Goal: Information Seeking & Learning: Check status

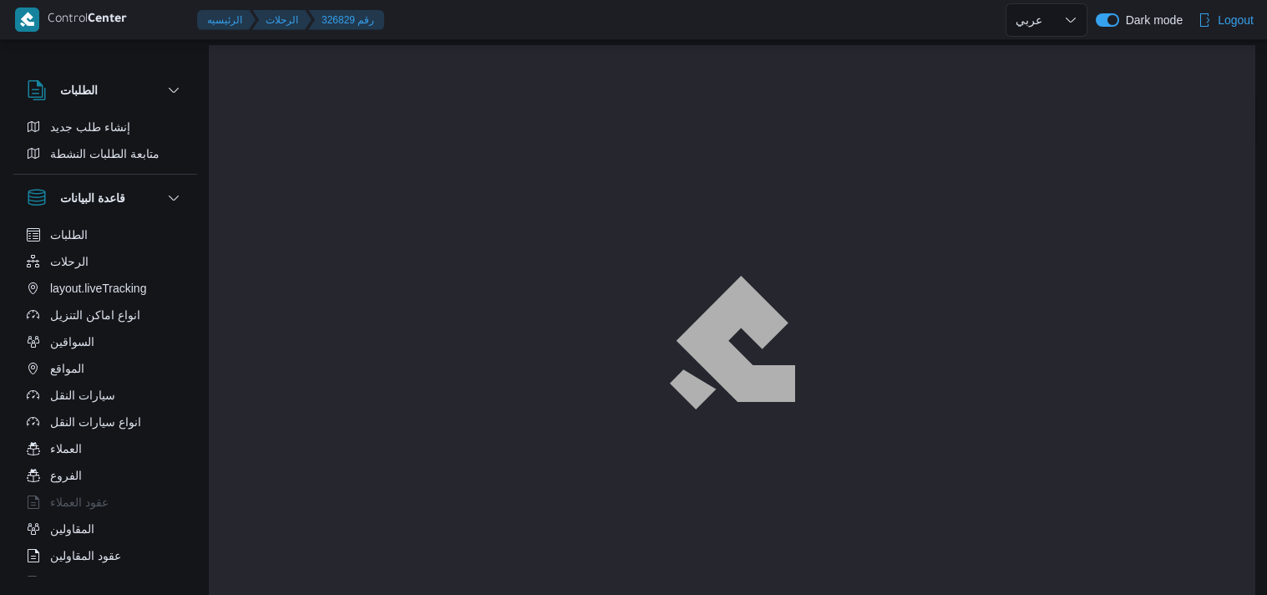
select select "ar"
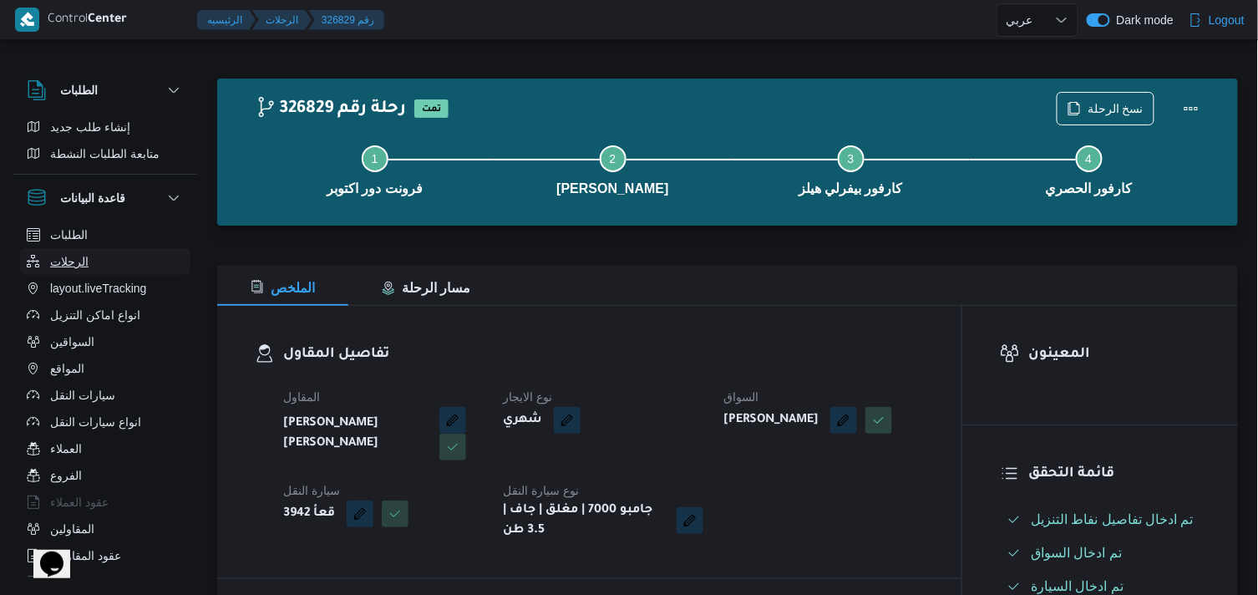
click at [70, 267] on span "الرحلات" at bounding box center [69, 261] width 38 height 20
select select "ar"
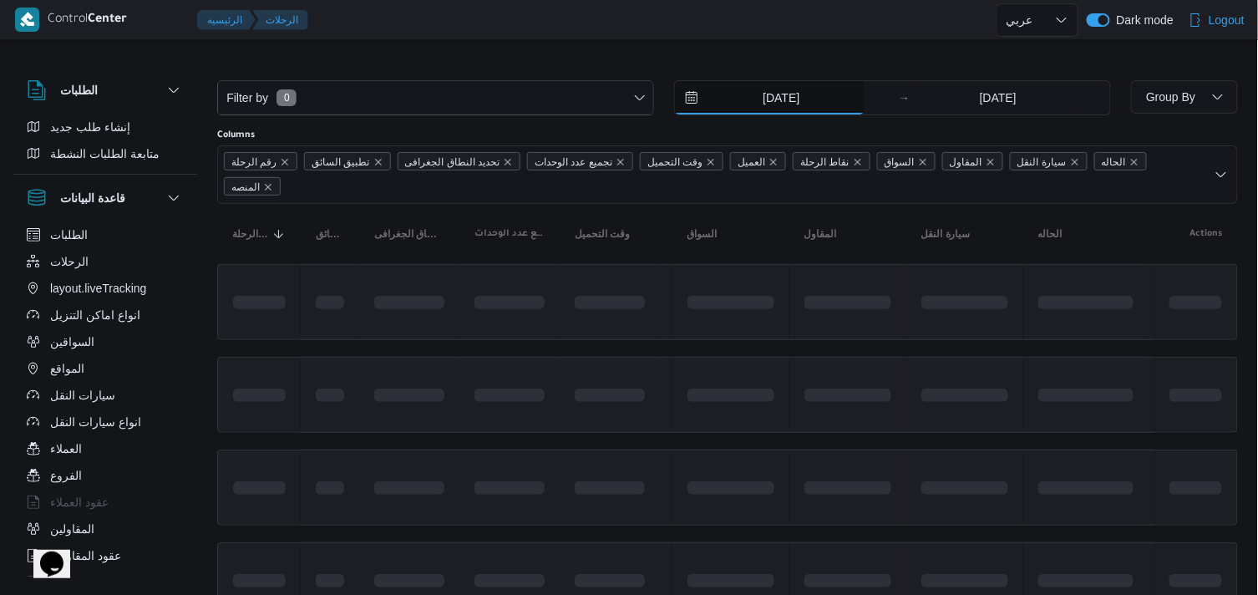
click at [823, 102] on input "[DATE]" at bounding box center [770, 97] width 190 height 33
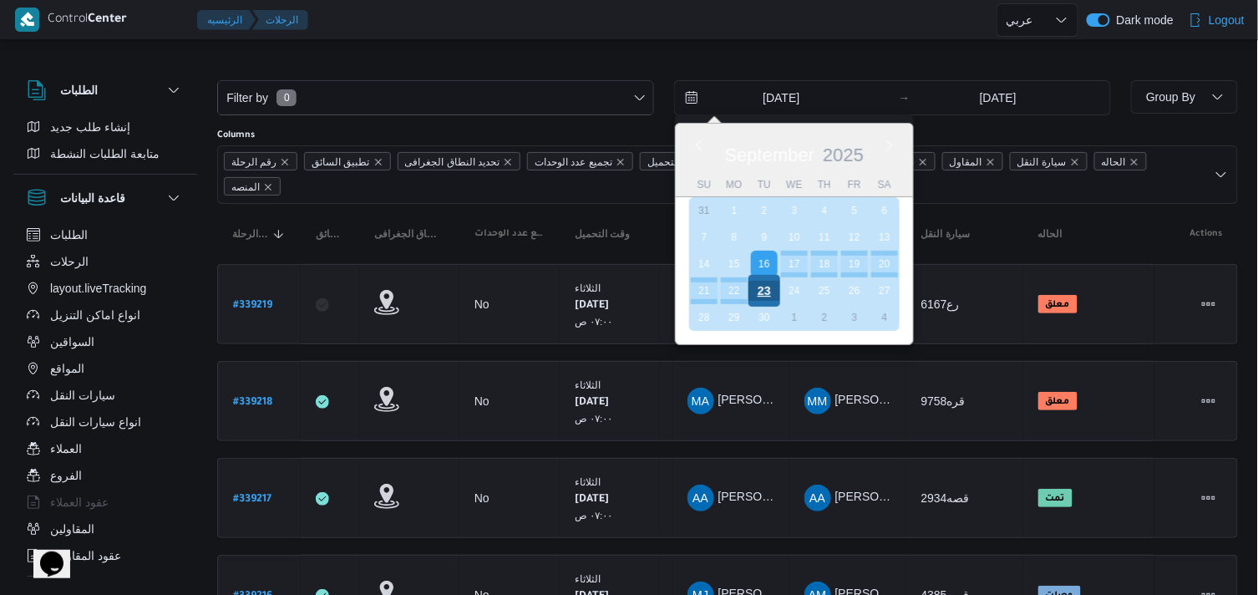
click at [772, 276] on div "23" at bounding box center [764, 291] width 32 height 32
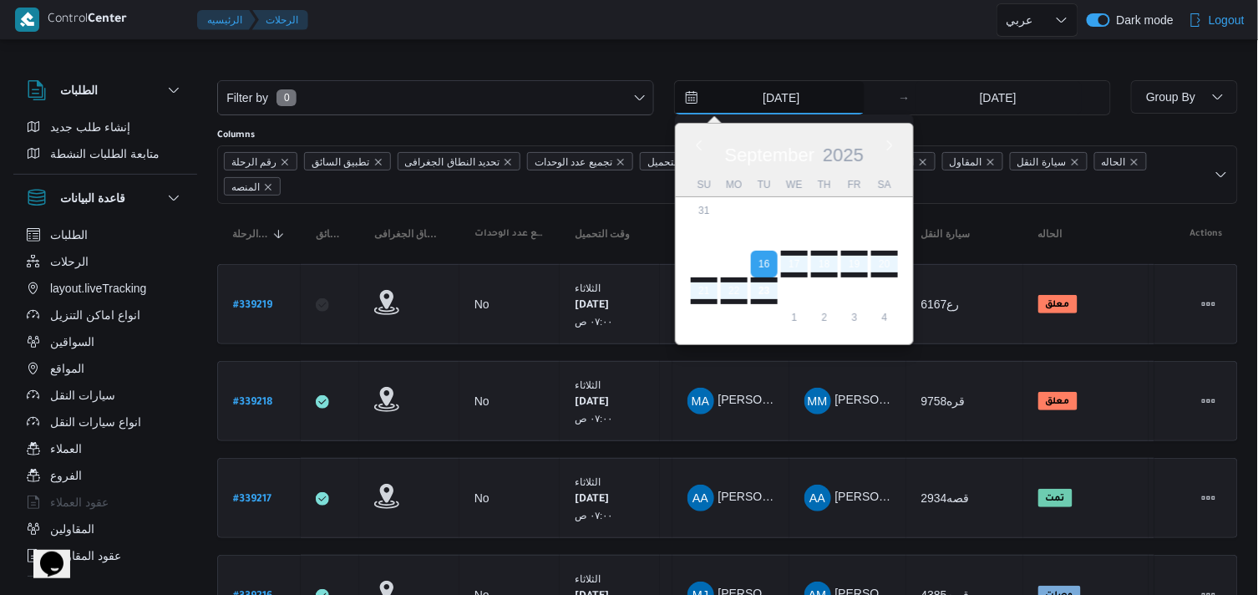
type input "[DATE]"
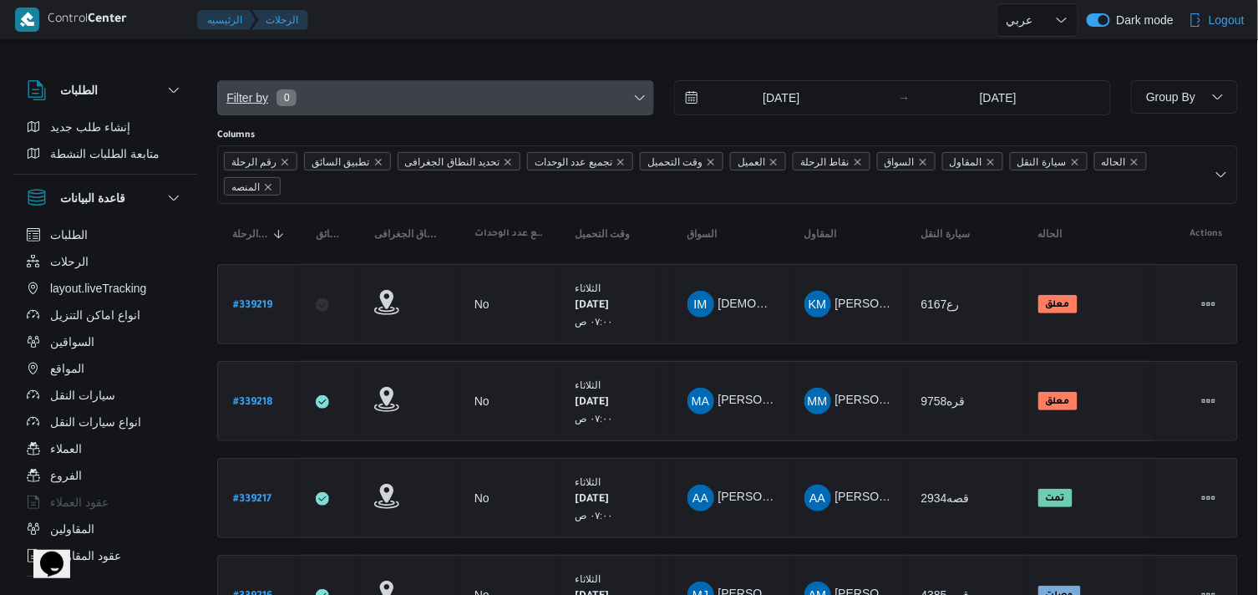
click at [545, 88] on span "Filter by 0" at bounding box center [435, 97] width 435 height 33
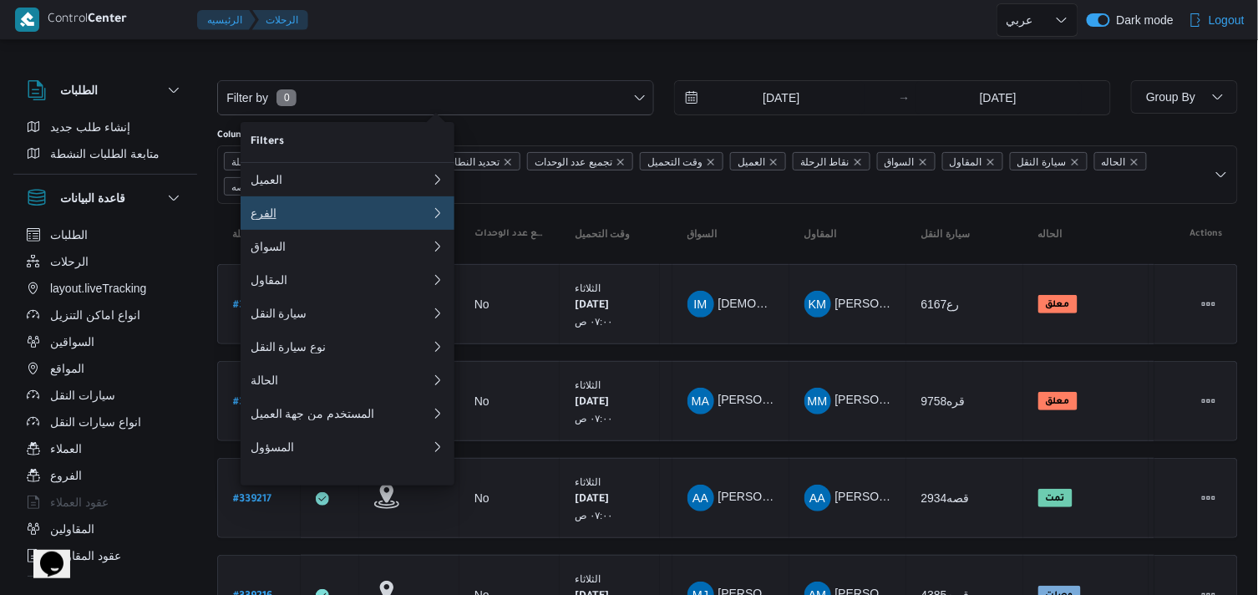
click at [380, 227] on button "الفرع" at bounding box center [347, 212] width 214 height 33
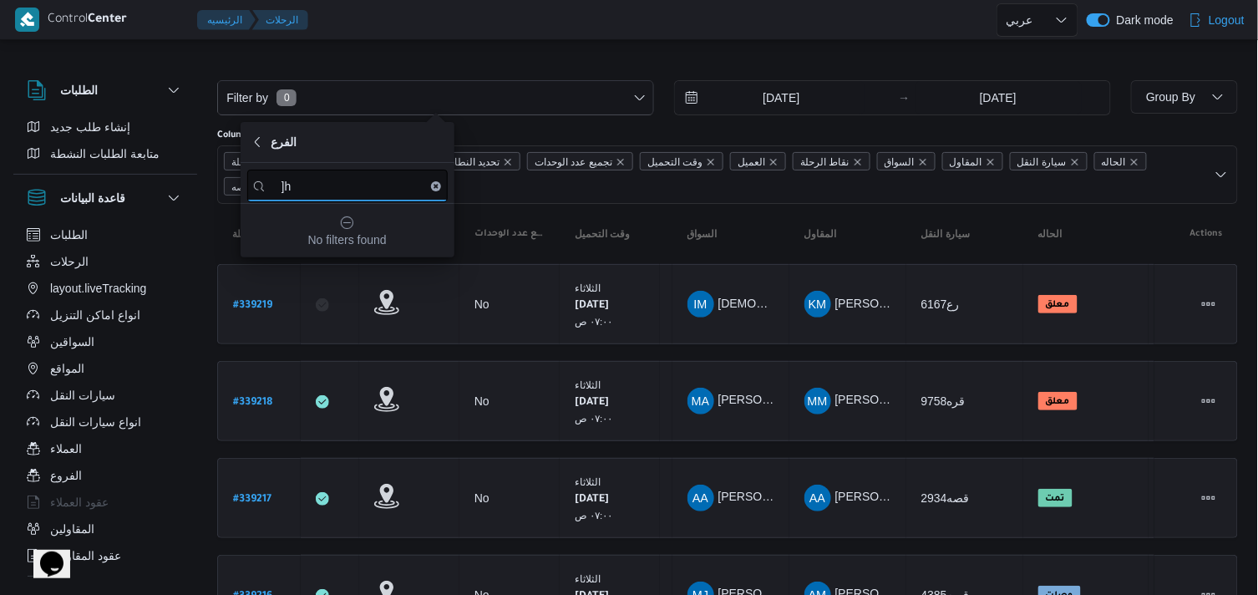
type input "]"
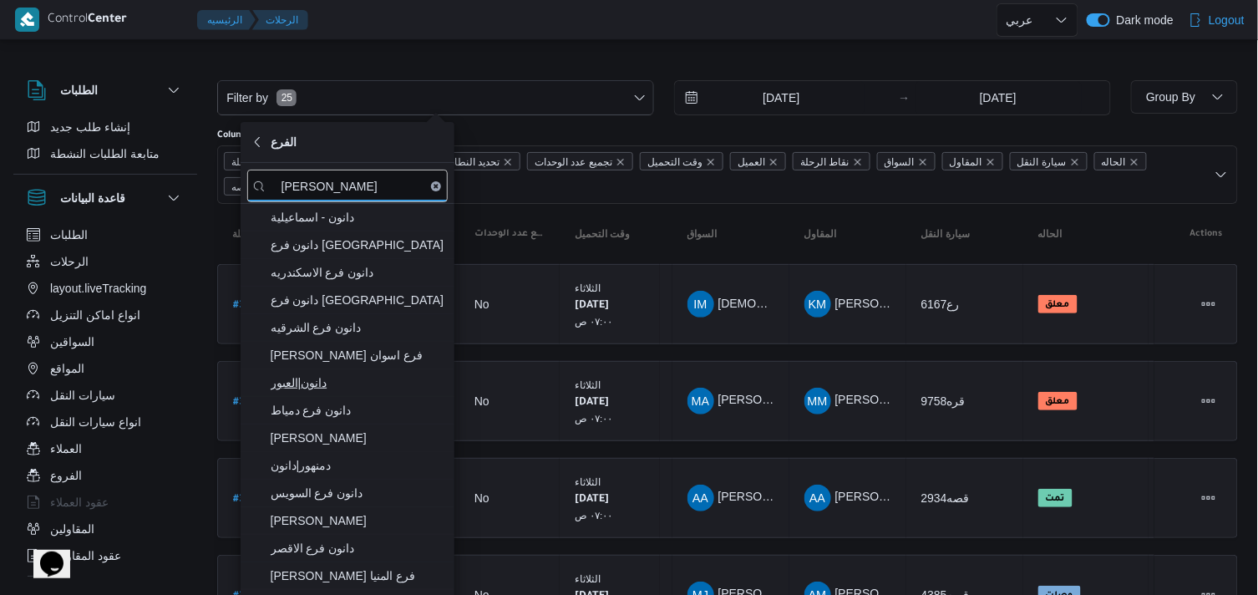
type input "[PERSON_NAME]"
click at [402, 385] on span "دانون|العبور" at bounding box center [358, 382] width 174 height 20
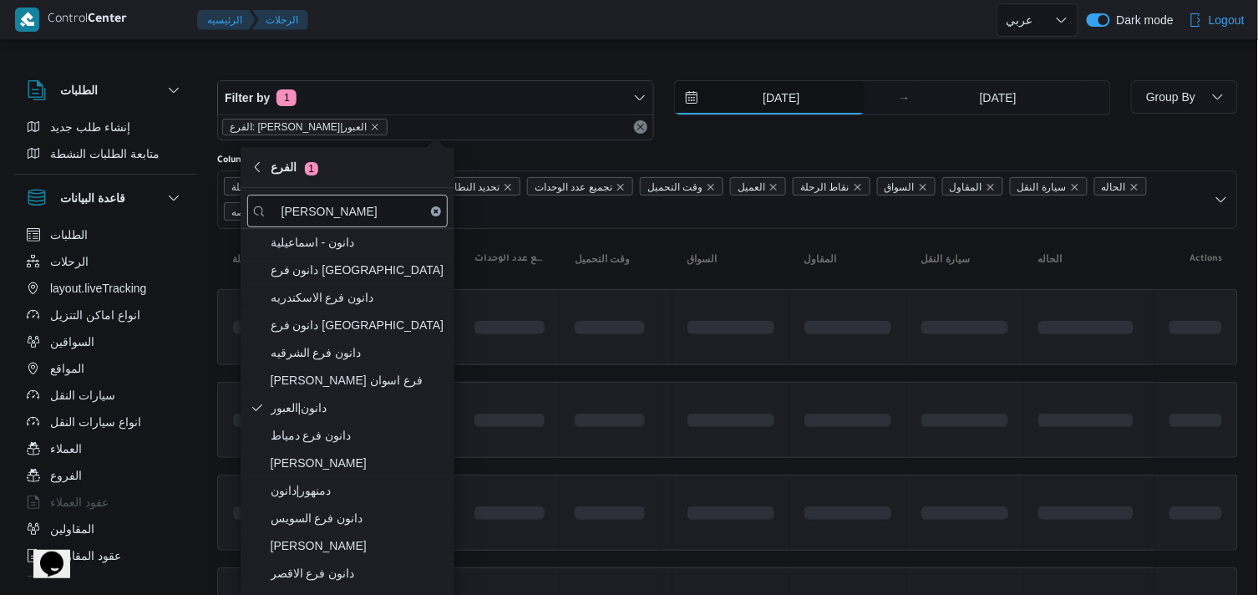
click at [749, 94] on input "[DATE]" at bounding box center [770, 97] width 190 height 33
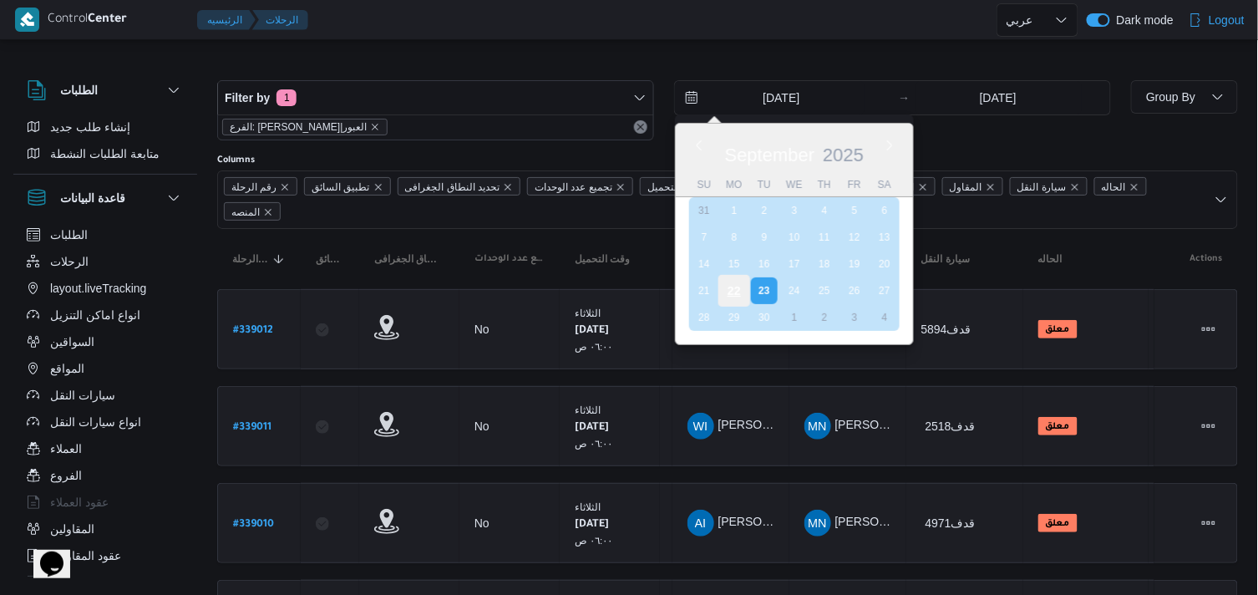
click at [732, 281] on div "22" at bounding box center [734, 291] width 32 height 32
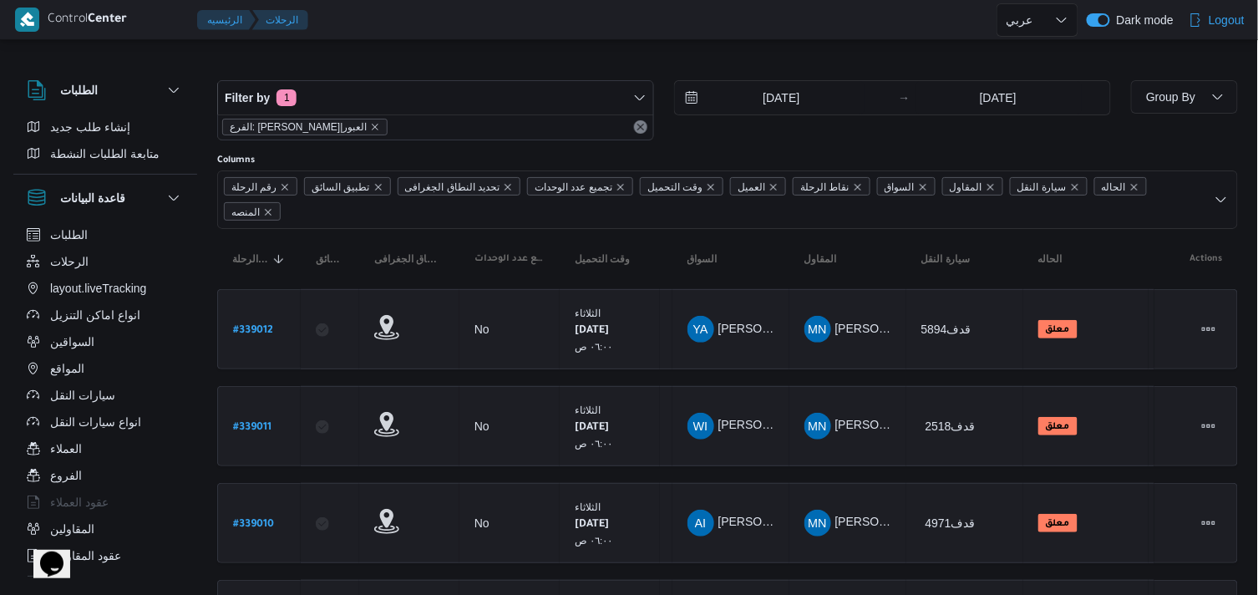
drag, startPoint x: 791, startPoint y: 75, endPoint x: 790, endPoint y: 84, distance: 9.2
click at [790, 84] on div "Filter by 1 الفرع: دانون|العبور [DATE] → [DATE]" at bounding box center [664, 110] width 914 height 80
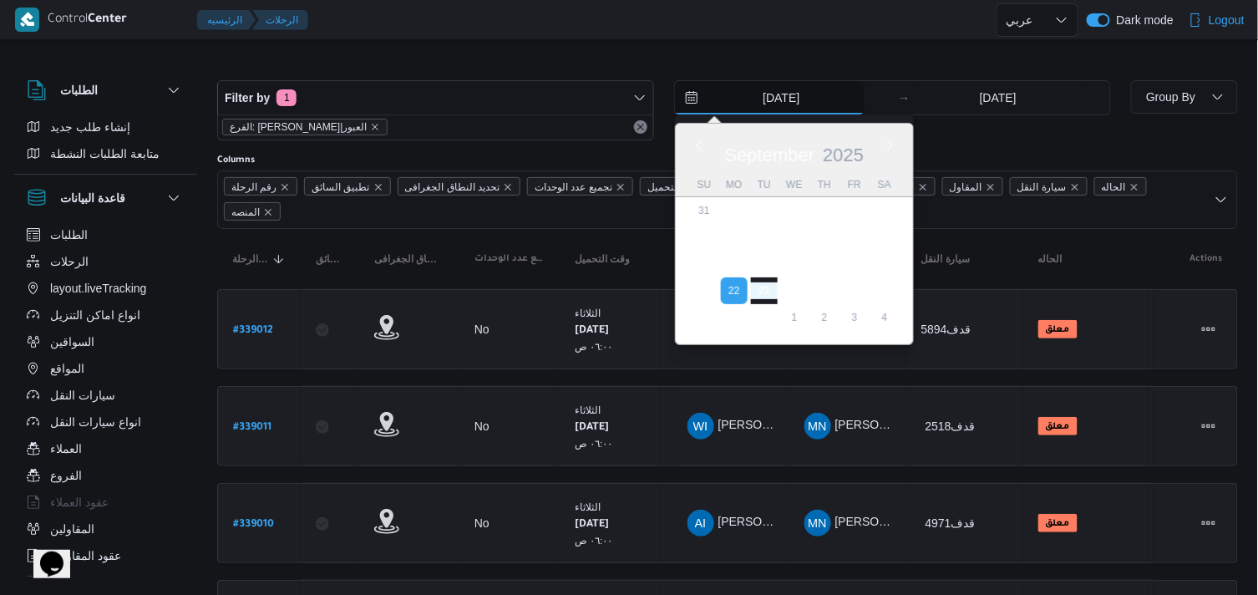
click at [790, 84] on input "[DATE]" at bounding box center [770, 97] width 190 height 33
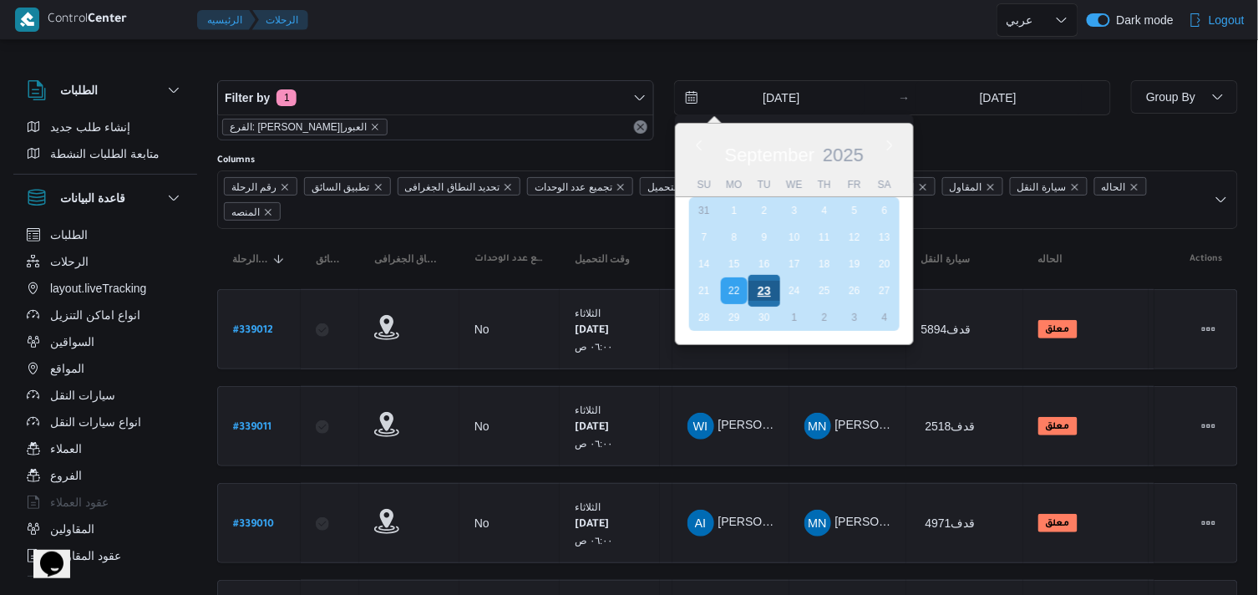
click at [763, 276] on div "23" at bounding box center [764, 291] width 32 height 32
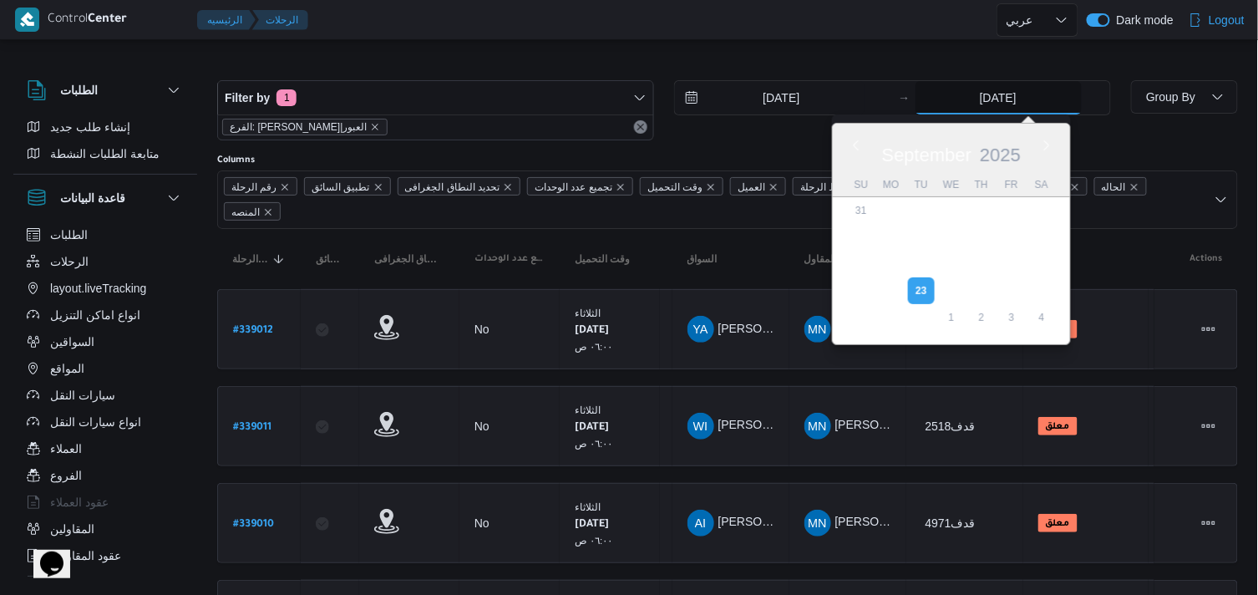
click at [988, 100] on input "[DATE]" at bounding box center [998, 97] width 166 height 33
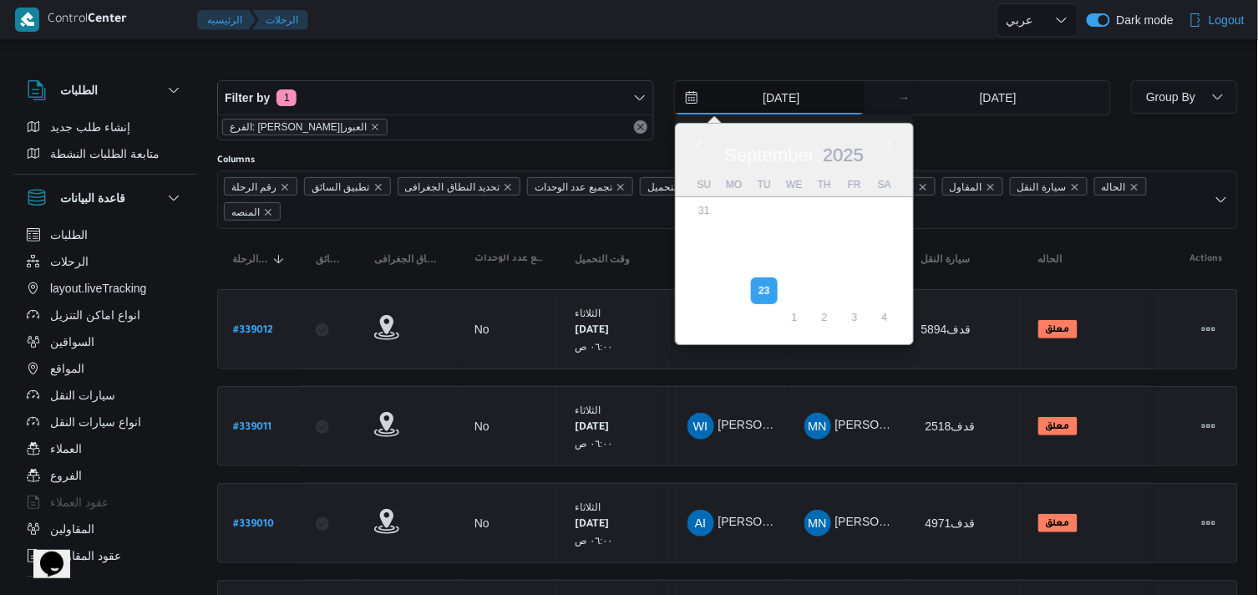
click at [794, 84] on input "[DATE]" at bounding box center [770, 97] width 190 height 33
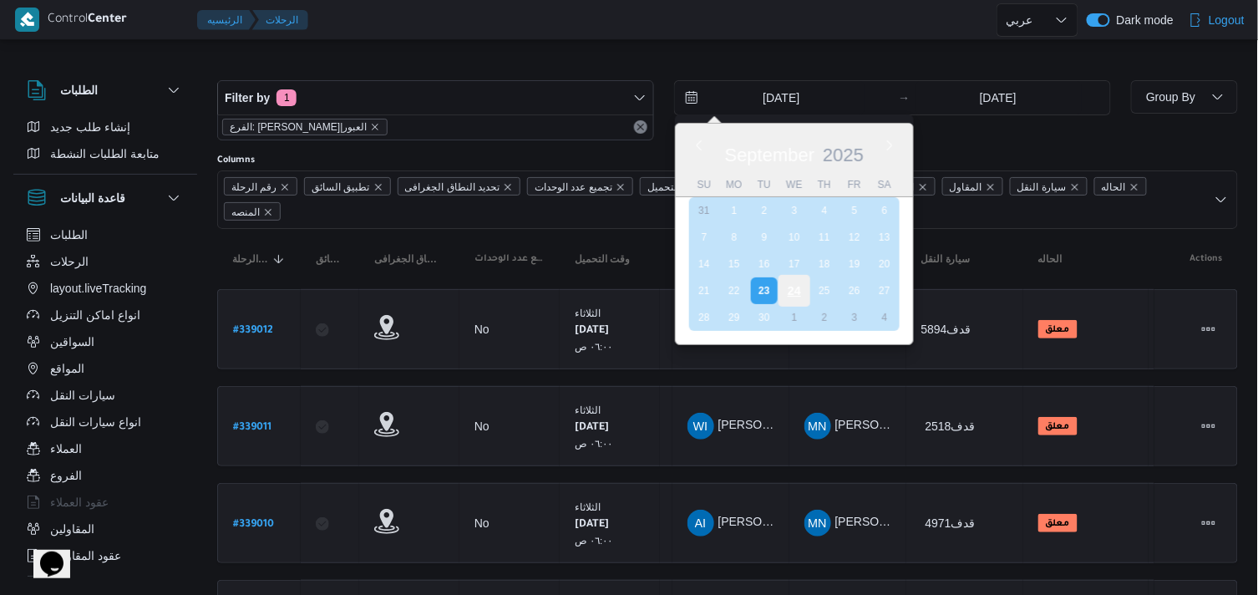
click at [791, 290] on div "24" at bounding box center [794, 291] width 32 height 32
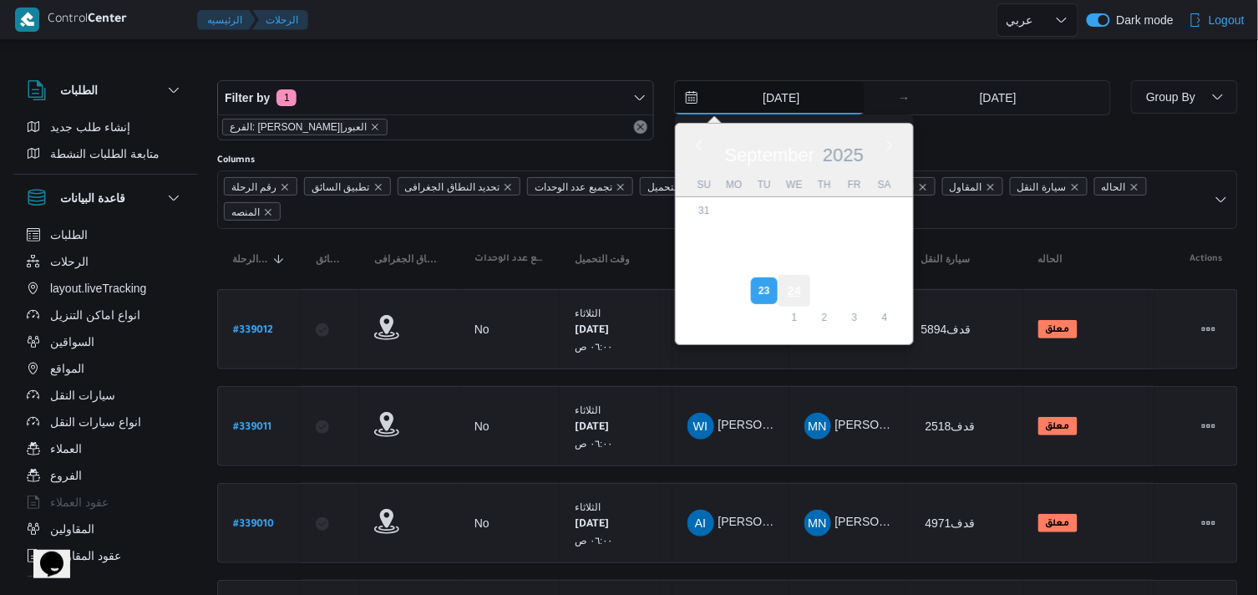
type input "[DATE]"
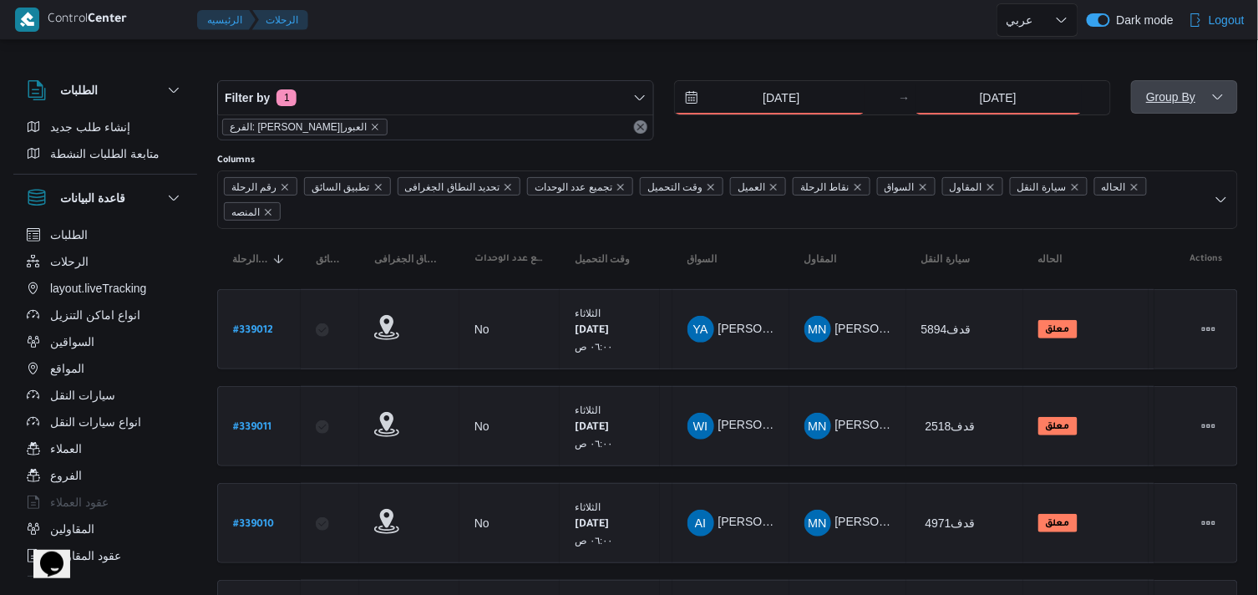
click at [1133, 95] on button "Group By" at bounding box center [1184, 96] width 107 height 33
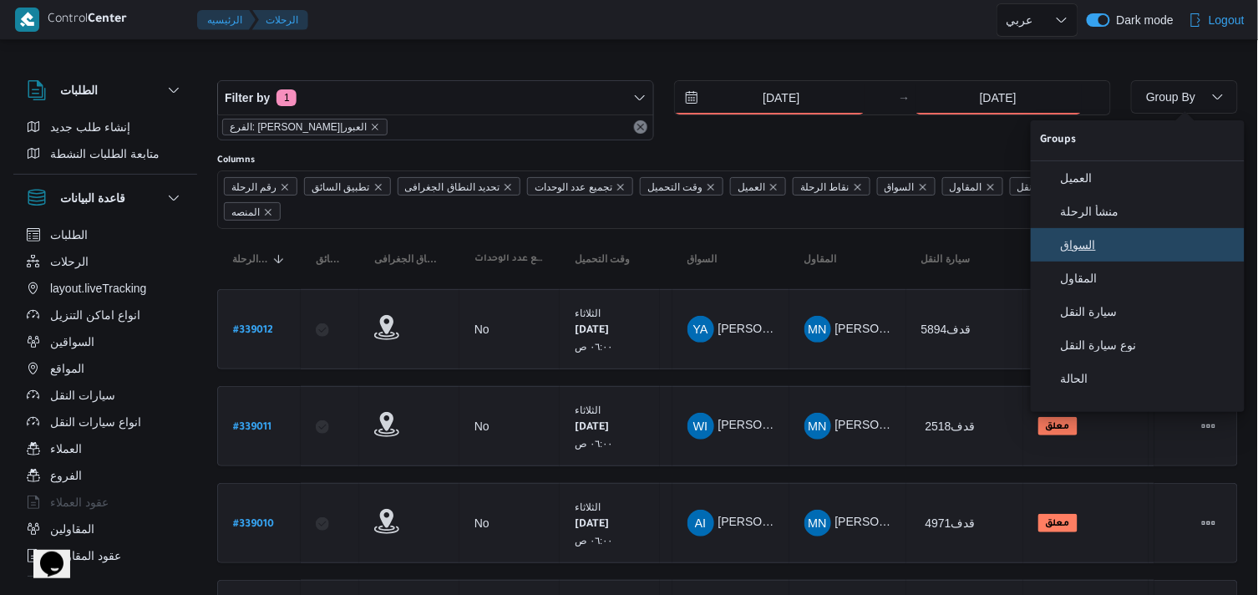
click at [1074, 236] on button "السواق" at bounding box center [1137, 244] width 214 height 33
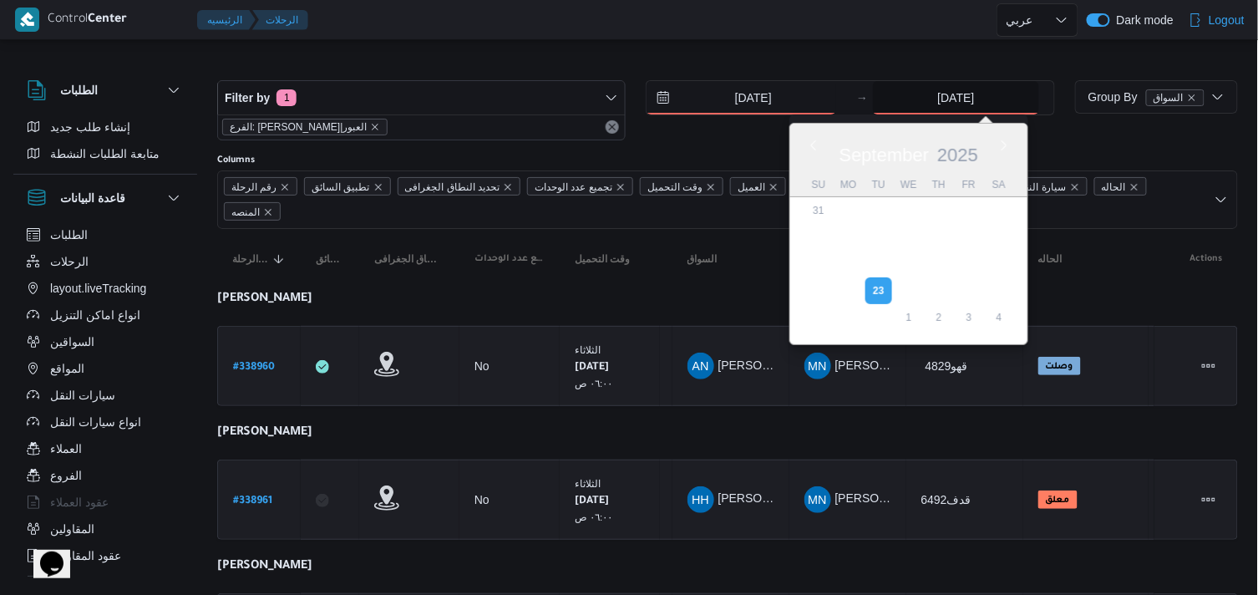
click at [982, 111] on input "[DATE]" at bounding box center [956, 97] width 166 height 33
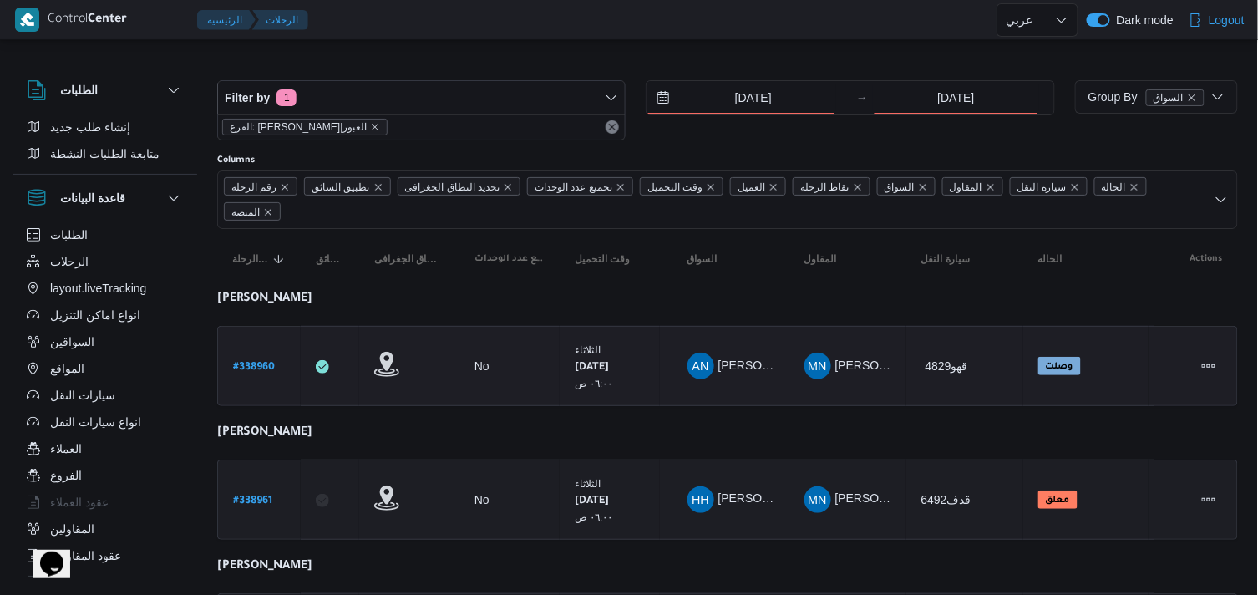
click at [921, 398] on td "سيارة النقل 4829قهو" at bounding box center [964, 366] width 117 height 80
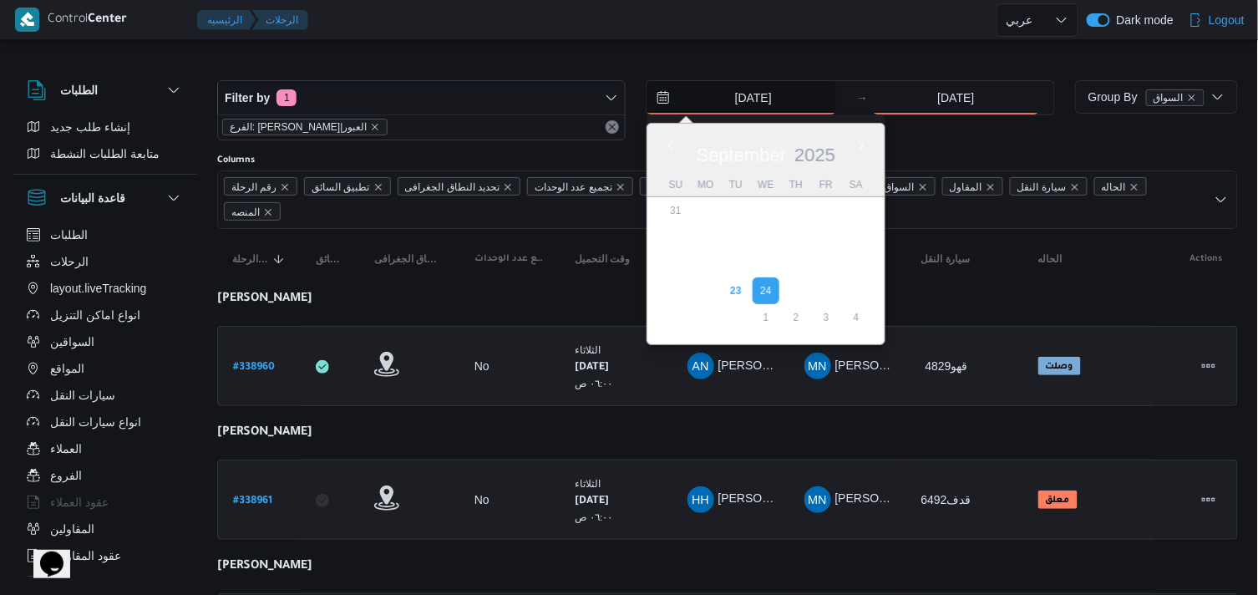
click at [815, 110] on input "[DATE]" at bounding box center [741, 97] width 190 height 33
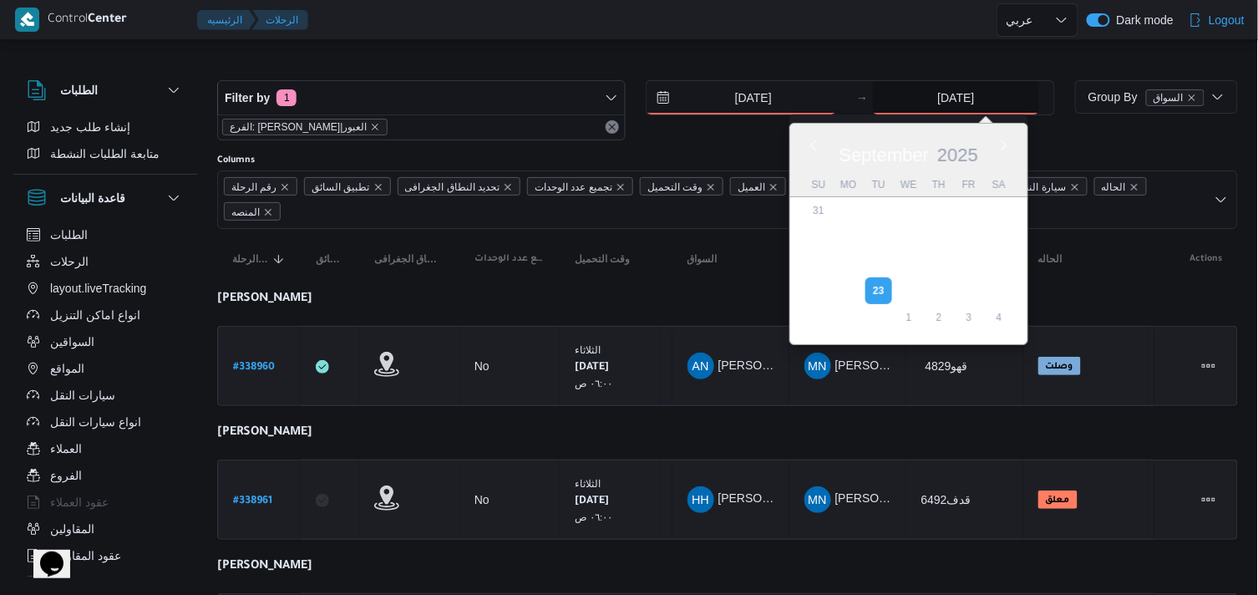
click at [988, 97] on input "[DATE]" at bounding box center [956, 97] width 166 height 33
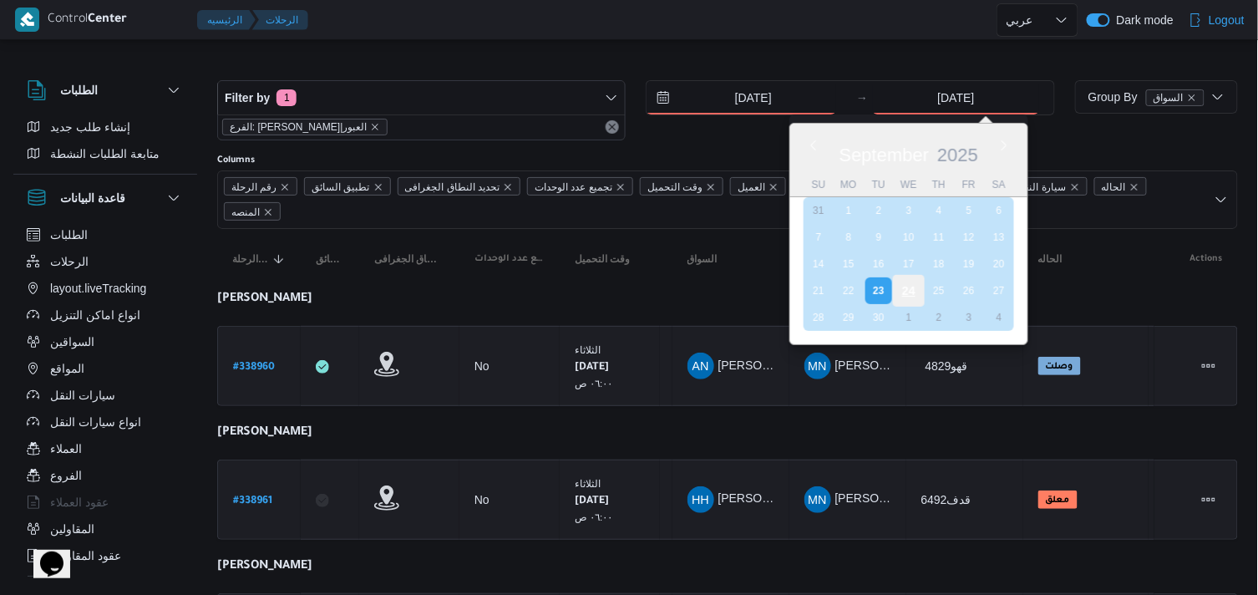
click at [899, 284] on div "24" at bounding box center [909, 291] width 32 height 32
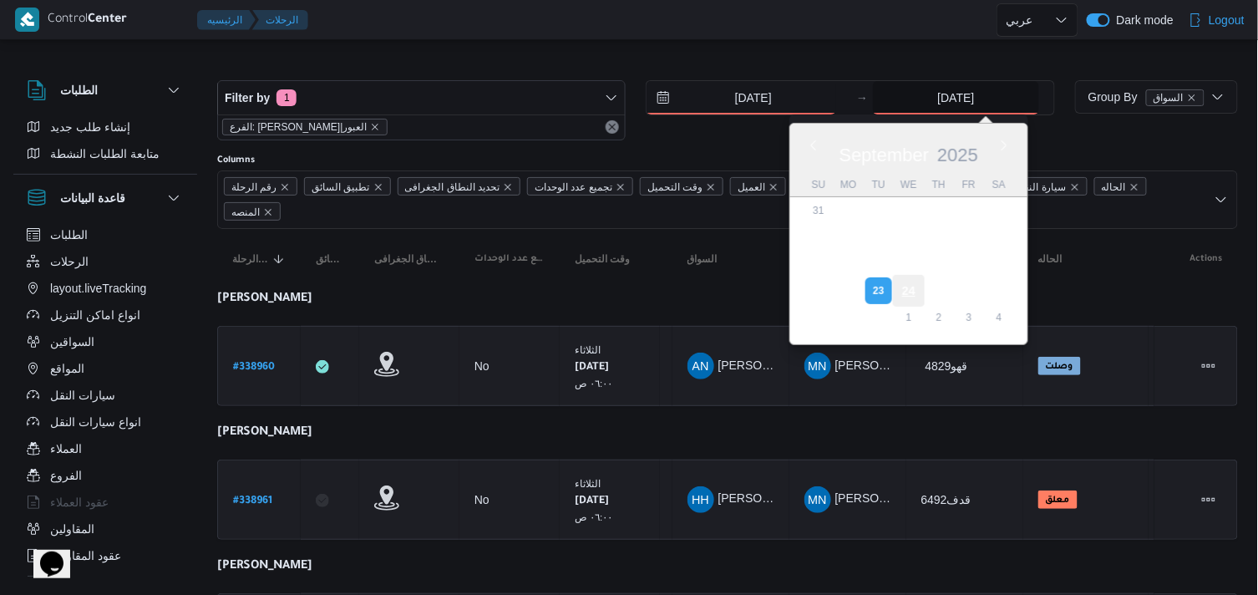
type input "[DATE]"
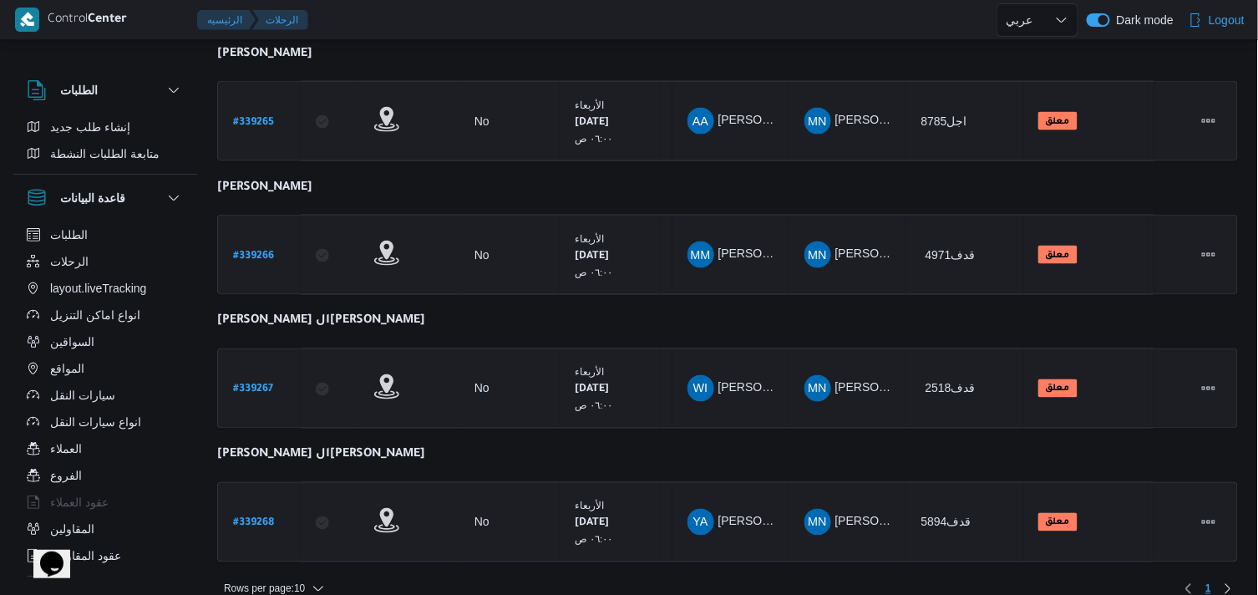
scroll to position [662, 0]
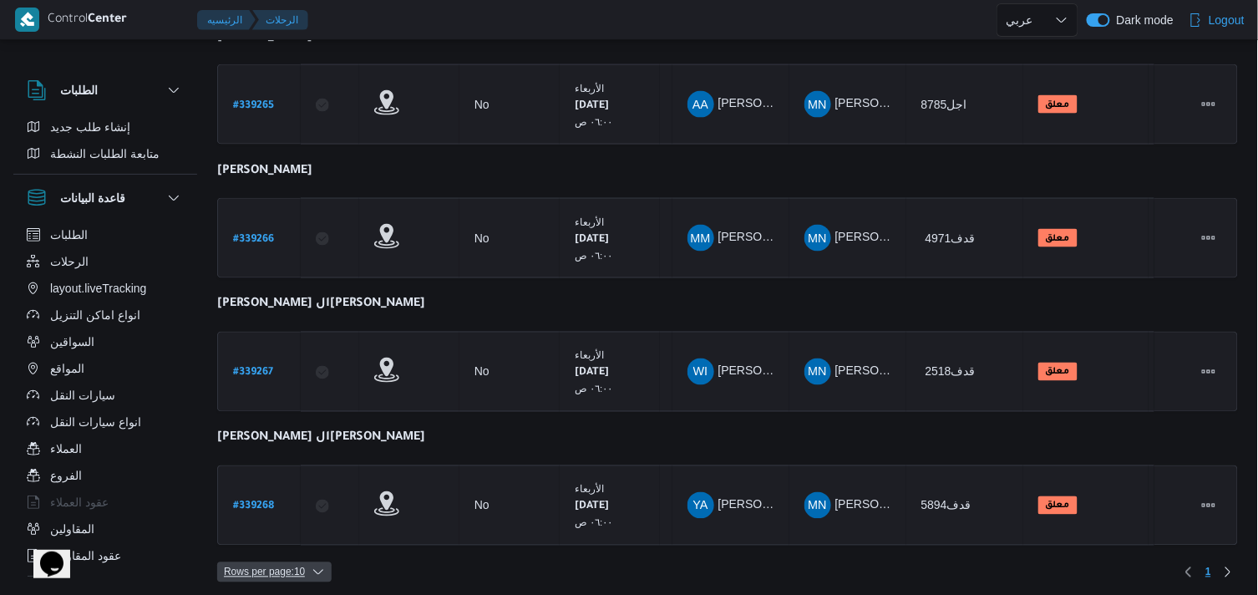
click at [251, 562] on span "Rows per page : 10" at bounding box center [264, 572] width 81 height 20
click at [261, 523] on icon "button" at bounding box center [255, 523] width 13 height 13
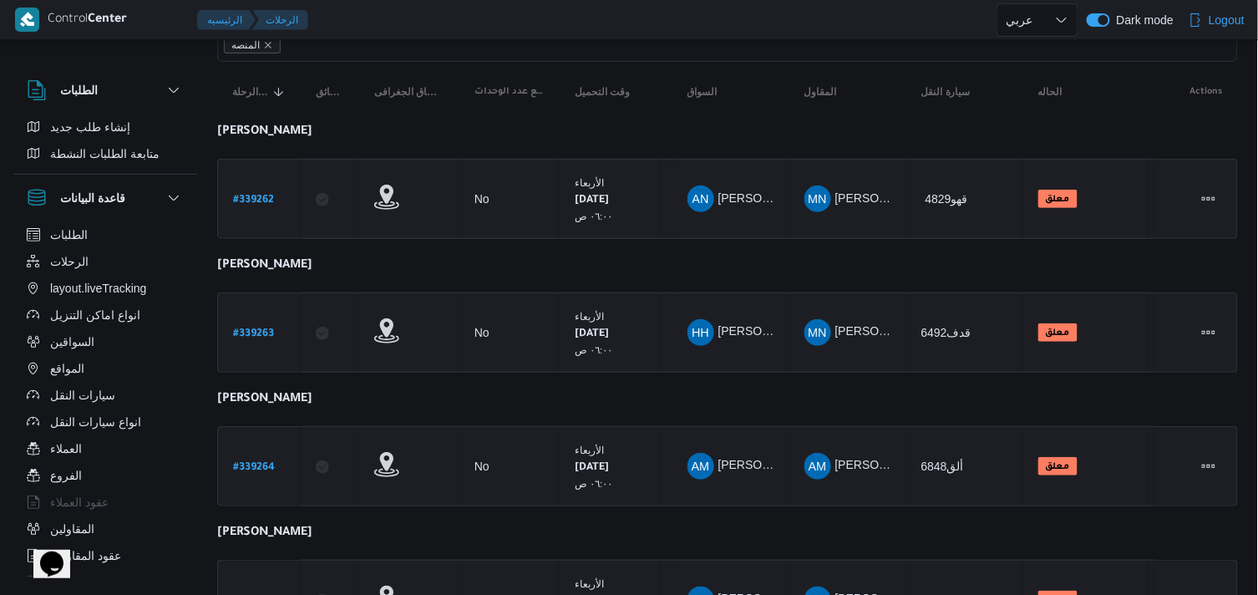
scroll to position [179, 0]
